Goal: Transaction & Acquisition: Purchase product/service

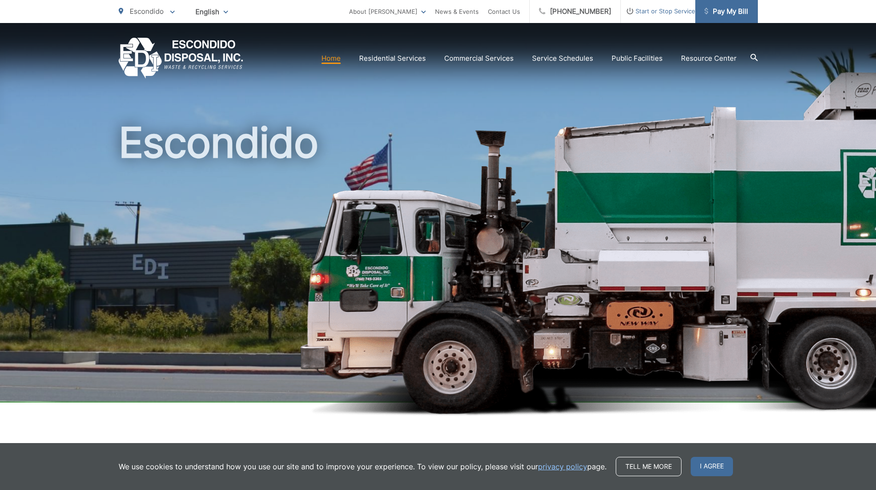
click at [729, 14] on span "Pay My Bill" at bounding box center [726, 11] width 44 height 11
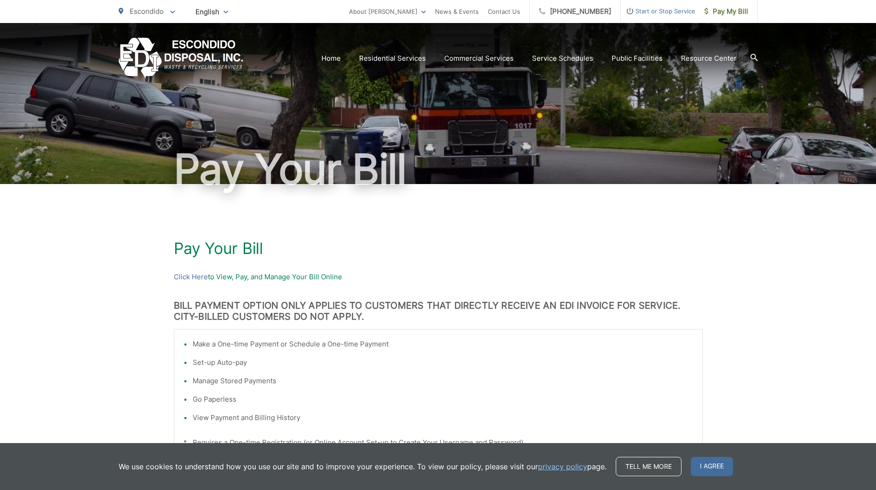
click at [415, 266] on div "Pay Your [PERSON_NAME] Here to View, Pay, and Manage Your Bill Online BILL PAYM…" at bounding box center [438, 410] width 529 height 452
click at [222, 275] on p "Click Here to View, Pay, and Manage Your Bill Online" at bounding box center [438, 276] width 529 height 11
click at [235, 278] on p "Click Here to View, Pay, and Manage Your Bill Online" at bounding box center [438, 276] width 529 height 11
click at [177, 276] on link "Click Here" at bounding box center [191, 276] width 34 height 11
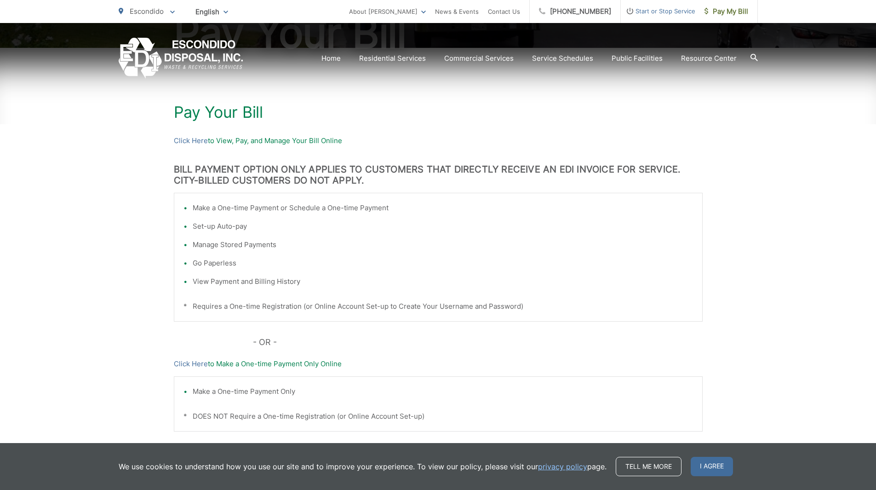
scroll to position [184, 0]
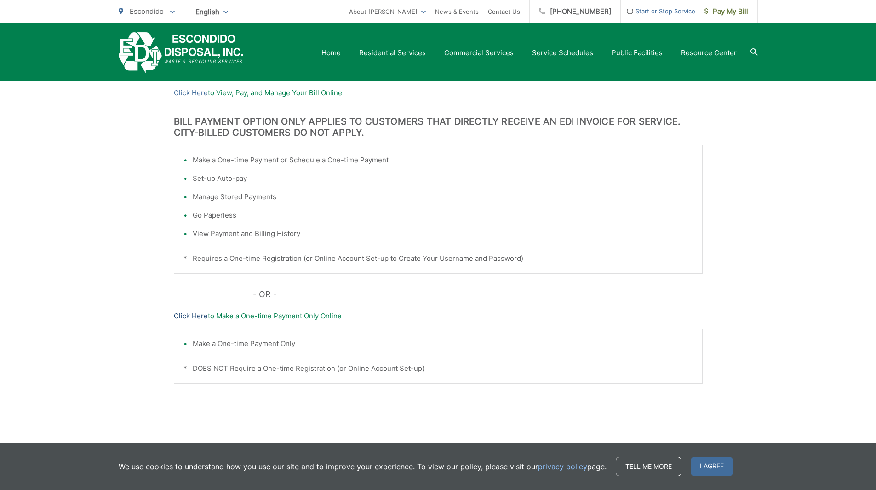
click at [204, 314] on link "Click Here" at bounding box center [191, 315] width 34 height 11
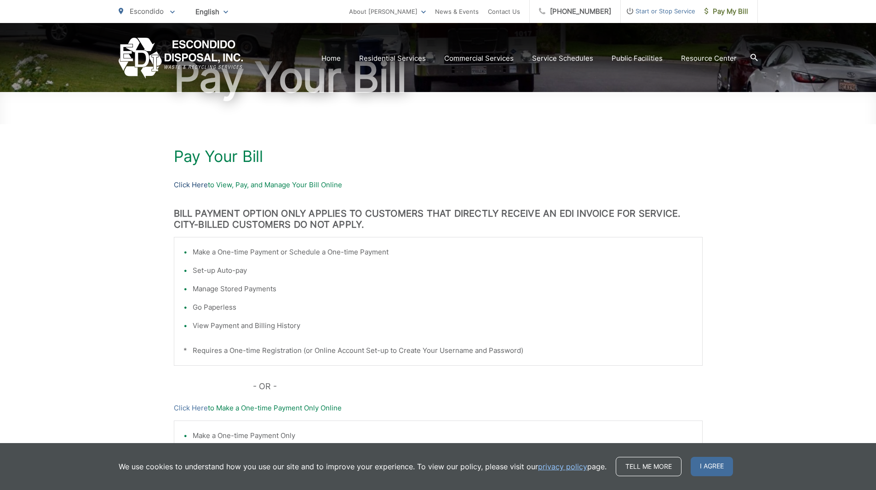
click at [198, 181] on link "Click Here" at bounding box center [191, 184] width 34 height 11
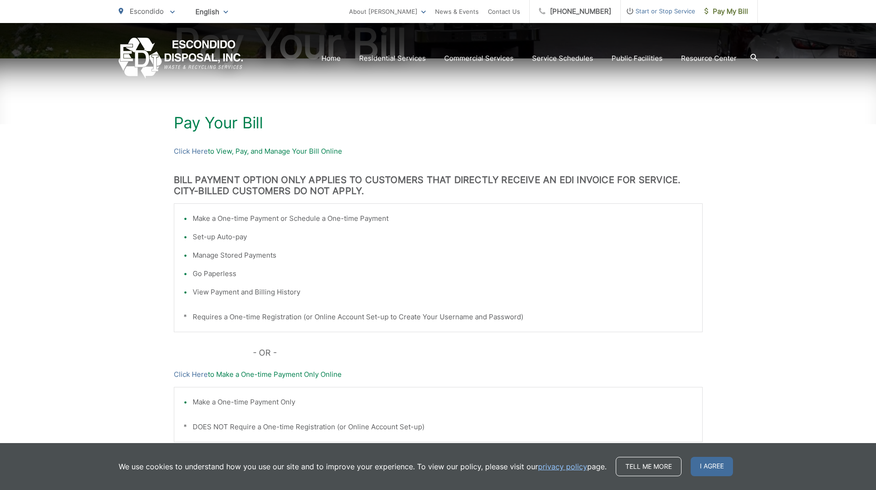
scroll to position [204, 0]
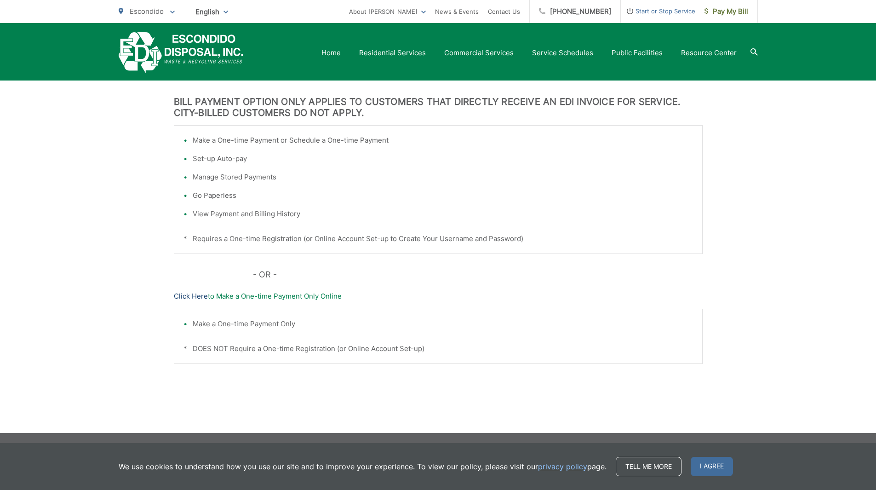
click at [191, 296] on link "Click Here" at bounding box center [191, 296] width 34 height 11
